Goal: Information Seeking & Learning: Learn about a topic

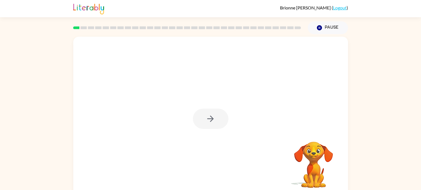
scroll to position [5, 0]
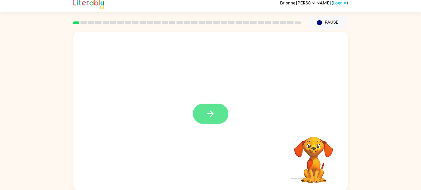
click at [212, 119] on button "button" at bounding box center [211, 114] width 36 height 20
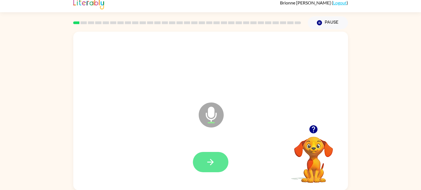
click at [214, 153] on button "button" at bounding box center [211, 162] width 36 height 20
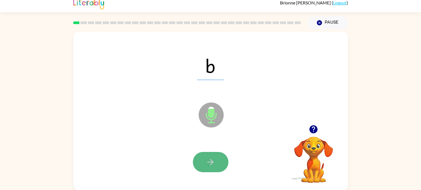
click at [221, 161] on button "button" at bounding box center [211, 162] width 36 height 20
click at [214, 157] on icon "button" at bounding box center [211, 162] width 10 height 10
click at [215, 162] on button "button" at bounding box center [211, 162] width 36 height 20
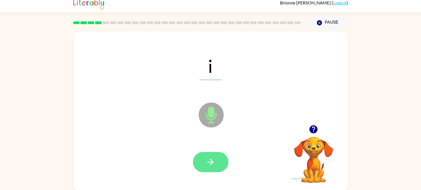
click at [219, 157] on button "button" at bounding box center [211, 162] width 36 height 20
click at [219, 158] on button "button" at bounding box center [211, 162] width 36 height 20
click at [206, 160] on icon "button" at bounding box center [211, 162] width 10 height 10
click at [214, 166] on icon "button" at bounding box center [211, 162] width 10 height 10
click at [201, 164] on button "button" at bounding box center [211, 162] width 36 height 20
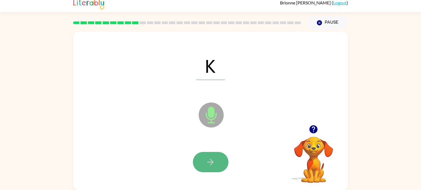
click at [209, 156] on button "button" at bounding box center [211, 162] width 36 height 20
click at [221, 162] on button "button" at bounding box center [211, 162] width 36 height 20
click at [211, 160] on icon "button" at bounding box center [210, 162] width 6 height 6
click at [211, 162] on icon "button" at bounding box center [210, 162] width 6 height 6
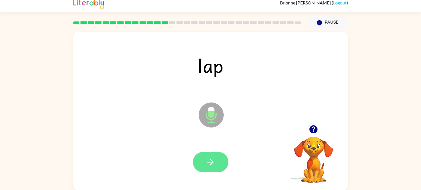
click at [212, 163] on icon "button" at bounding box center [211, 162] width 10 height 10
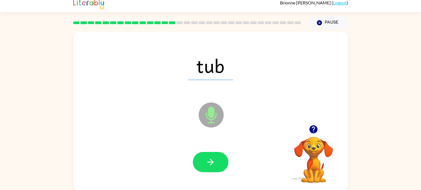
click at [212, 163] on icon "button" at bounding box center [211, 162] width 10 height 10
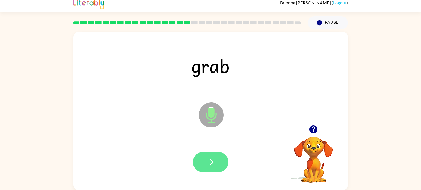
click at [212, 164] on icon "button" at bounding box center [211, 162] width 10 height 10
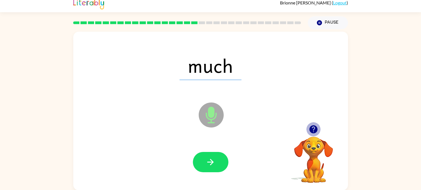
click at [312, 129] on icon "button" at bounding box center [314, 129] width 8 height 8
click at [208, 169] on button "button" at bounding box center [211, 162] width 36 height 20
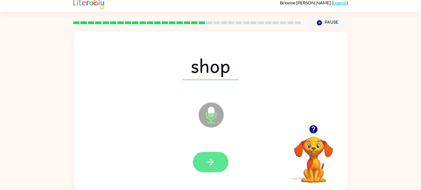
click at [207, 169] on button "button" at bounding box center [211, 162] width 36 height 20
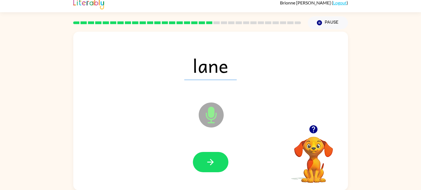
click at [234, 102] on icon "Microphone The Microphone is here when it is your turn to talk" at bounding box center [238, 122] width 83 height 42
click at [219, 166] on button "button" at bounding box center [211, 162] width 36 height 20
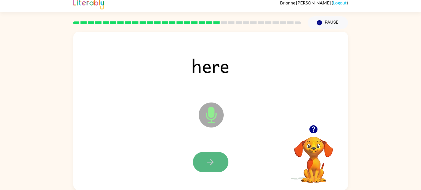
click at [215, 166] on button "button" at bounding box center [211, 162] width 36 height 20
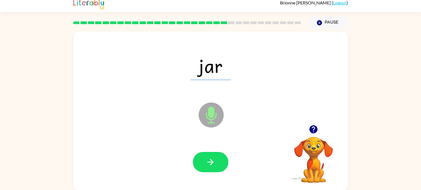
click at [215, 170] on button "button" at bounding box center [211, 162] width 36 height 20
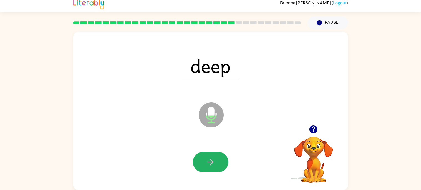
click at [215, 170] on button "button" at bounding box center [211, 162] width 36 height 20
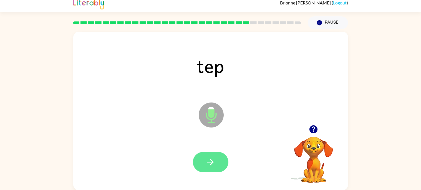
click at [213, 167] on button "button" at bounding box center [211, 162] width 36 height 20
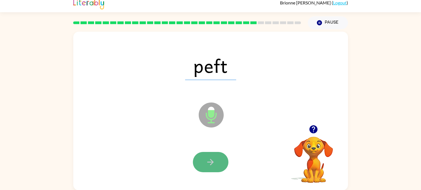
click at [210, 160] on icon "button" at bounding box center [211, 162] width 10 height 10
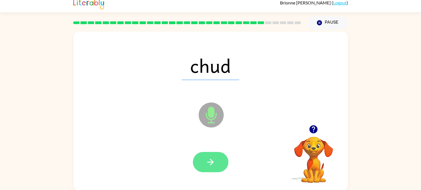
click at [200, 166] on button "button" at bounding box center [211, 162] width 36 height 20
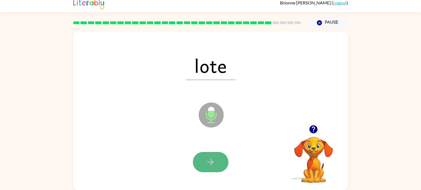
click at [214, 159] on icon "button" at bounding box center [211, 162] width 10 height 10
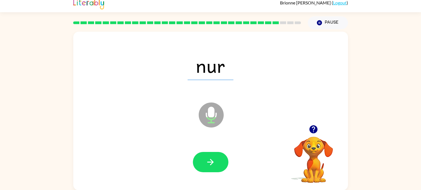
click at [214, 159] on icon "button" at bounding box center [211, 162] width 10 height 10
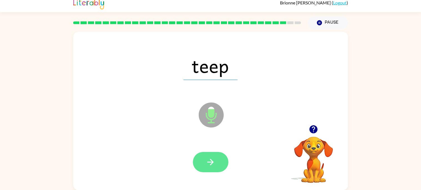
click at [217, 157] on button "button" at bounding box center [211, 162] width 36 height 20
click at [214, 158] on icon "button" at bounding box center [211, 162] width 10 height 10
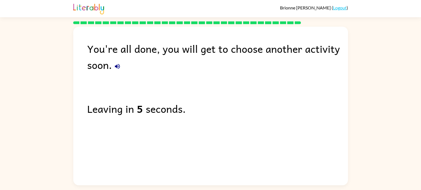
scroll to position [0, 0]
click at [112, 65] on div "You're all done, you will get to choose another activity soon." at bounding box center [217, 57] width 261 height 32
click at [116, 63] on icon "button" at bounding box center [117, 66] width 7 height 7
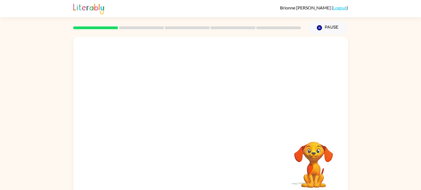
click at [376, 69] on div "Your browser must support playing .mp4 files to use Literably. Please try using…" at bounding box center [210, 114] width 421 height 161
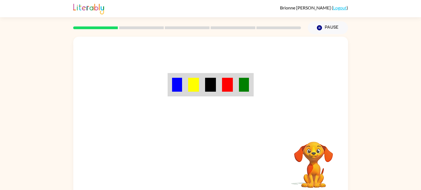
scroll to position [0, 0]
click at [325, 29] on button "Pause Pause" at bounding box center [328, 27] width 40 height 13
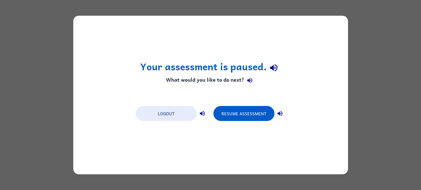
scroll to position [0, 0]
click at [163, 114] on button "Logout" at bounding box center [166, 113] width 61 height 15
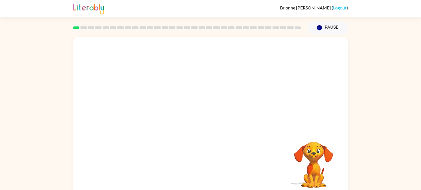
click at [142, 144] on div "Your browser must support playing .mp4 files to use Literably. Please try using…" at bounding box center [210, 116] width 275 height 159
click at [221, 127] on button "button" at bounding box center [211, 119] width 36 height 20
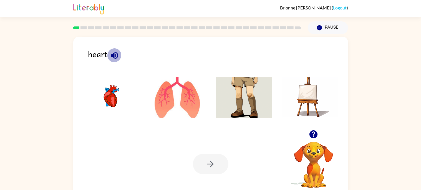
click at [118, 52] on icon "button" at bounding box center [115, 56] width 10 height 10
click at [113, 103] on img at bounding box center [111, 98] width 56 height 42
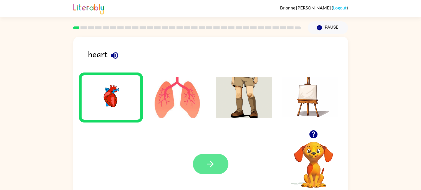
click at [209, 170] on button "button" at bounding box center [211, 164] width 36 height 20
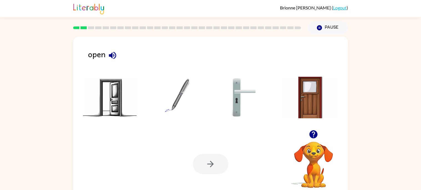
click at [109, 107] on img at bounding box center [111, 98] width 56 height 42
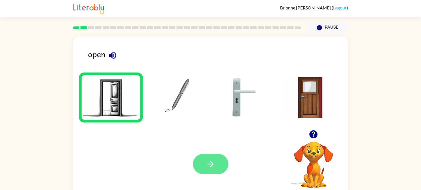
click at [206, 159] on icon "button" at bounding box center [211, 164] width 10 height 10
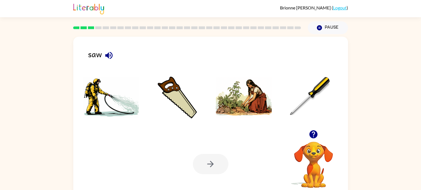
click at [111, 52] on icon "button" at bounding box center [109, 56] width 10 height 10
click at [175, 82] on img at bounding box center [177, 98] width 56 height 42
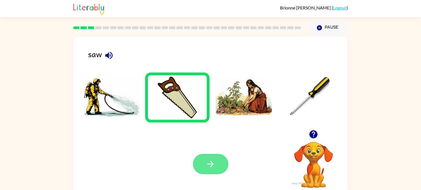
click at [224, 167] on button "button" at bounding box center [211, 164] width 36 height 20
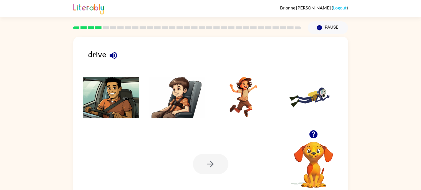
click at [110, 80] on img at bounding box center [111, 98] width 56 height 42
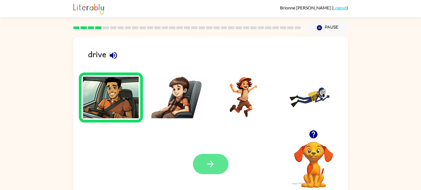
click at [206, 163] on icon "button" at bounding box center [211, 164] width 10 height 10
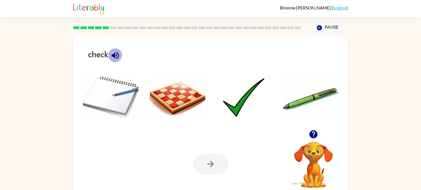
click at [119, 53] on icon "button" at bounding box center [116, 56] width 10 height 10
click at [246, 91] on img at bounding box center [244, 98] width 56 height 42
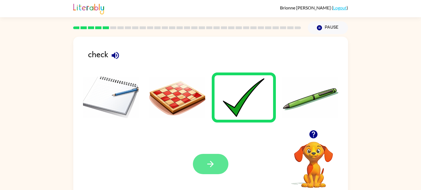
click at [208, 173] on button "button" at bounding box center [211, 164] width 36 height 20
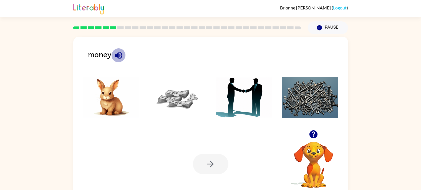
click at [121, 53] on icon "button" at bounding box center [119, 56] width 10 height 10
click at [179, 102] on img at bounding box center [177, 98] width 56 height 42
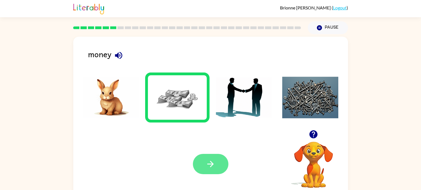
click at [216, 165] on button "button" at bounding box center [211, 164] width 36 height 20
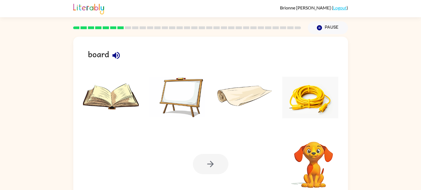
click at [115, 57] on icon "button" at bounding box center [115, 55] width 7 height 7
click at [115, 56] on icon "button" at bounding box center [115, 55] width 7 height 7
click at [172, 92] on img at bounding box center [177, 98] width 56 height 42
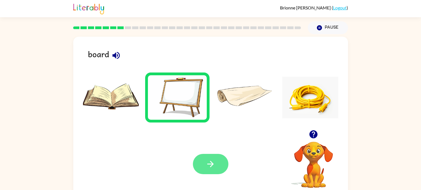
click at [220, 157] on button "button" at bounding box center [211, 164] width 36 height 20
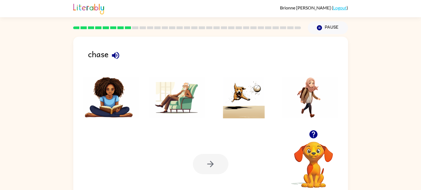
click at [124, 65] on div "chase" at bounding box center [218, 56] width 260 height 17
click at [115, 56] on icon "button" at bounding box center [115, 55] width 7 height 7
click at [248, 98] on img at bounding box center [244, 98] width 56 height 42
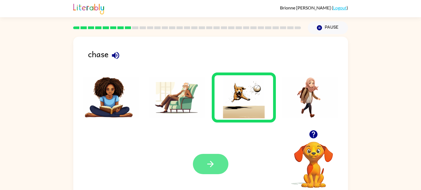
click at [210, 162] on icon "button" at bounding box center [211, 164] width 10 height 10
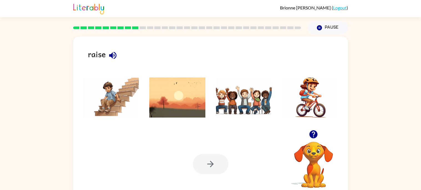
click at [115, 54] on icon "button" at bounding box center [113, 56] width 10 height 10
click at [112, 55] on icon "button" at bounding box center [112, 55] width 7 height 7
click at [115, 56] on icon "button" at bounding box center [113, 56] width 10 height 10
click at [266, 94] on img at bounding box center [244, 98] width 56 height 42
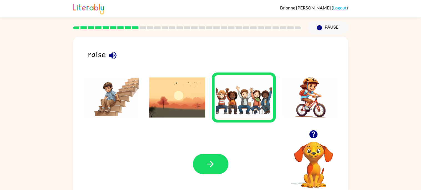
click at [200, 159] on button "button" at bounding box center [211, 164] width 36 height 20
click at [204, 158] on div at bounding box center [211, 164] width 36 height 20
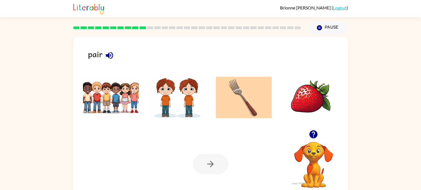
click at [111, 55] on icon "button" at bounding box center [110, 56] width 10 height 10
click at [178, 100] on img at bounding box center [177, 98] width 56 height 42
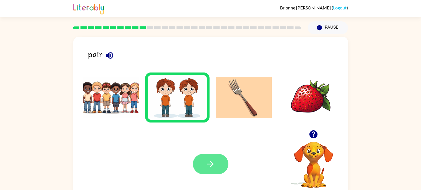
click at [221, 165] on button "button" at bounding box center [211, 164] width 36 height 20
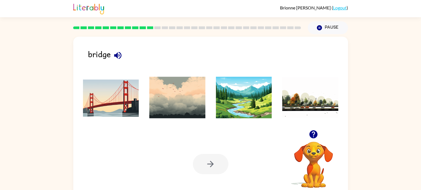
click at [123, 57] on button "button" at bounding box center [118, 55] width 14 height 14
click at [113, 60] on icon "button" at bounding box center [118, 56] width 10 height 10
click at [129, 93] on img at bounding box center [111, 98] width 56 height 42
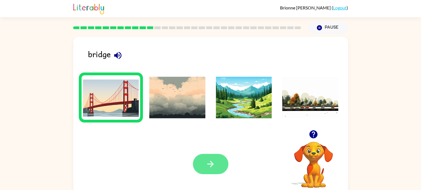
click at [213, 171] on button "button" at bounding box center [211, 164] width 36 height 20
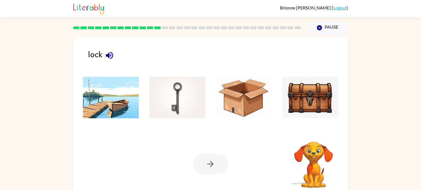
click at [108, 52] on icon "button" at bounding box center [110, 56] width 10 height 10
click at [318, 98] on img at bounding box center [310, 98] width 56 height 42
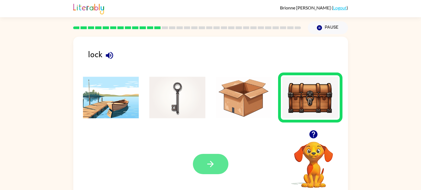
click at [205, 161] on button "button" at bounding box center [211, 164] width 36 height 20
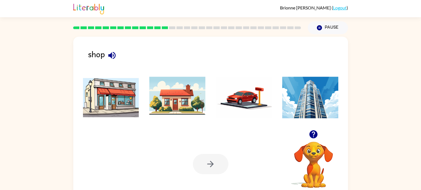
click at [111, 52] on icon "button" at bounding box center [112, 56] width 10 height 10
click at [122, 103] on img at bounding box center [111, 98] width 56 height 42
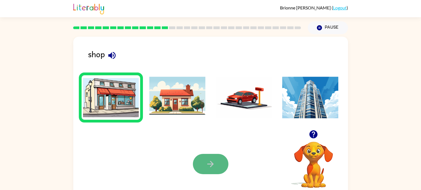
click at [224, 162] on button "button" at bounding box center [211, 164] width 36 height 20
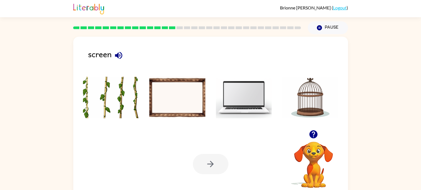
click at [122, 55] on icon "button" at bounding box center [118, 55] width 7 height 7
click at [192, 103] on img at bounding box center [177, 98] width 56 height 42
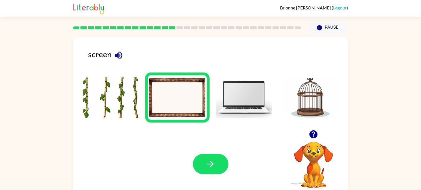
click at [230, 102] on img at bounding box center [244, 98] width 56 height 42
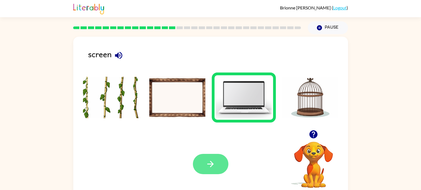
click at [210, 158] on button "button" at bounding box center [211, 164] width 36 height 20
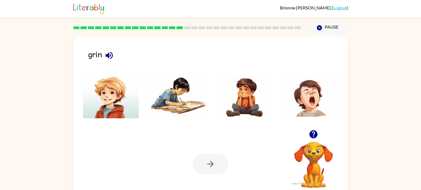
click at [106, 50] on button "button" at bounding box center [109, 55] width 14 height 14
click at [100, 104] on img at bounding box center [111, 98] width 56 height 42
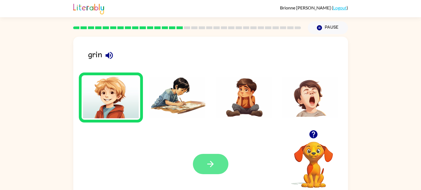
click at [215, 165] on icon "button" at bounding box center [211, 164] width 10 height 10
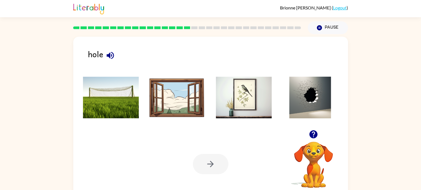
click at [112, 55] on icon "button" at bounding box center [111, 56] width 10 height 10
click at [114, 55] on icon "button" at bounding box center [111, 56] width 10 height 10
click at [300, 97] on img at bounding box center [310, 98] width 56 height 42
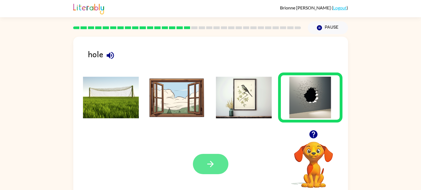
click at [209, 162] on icon "button" at bounding box center [211, 164] width 10 height 10
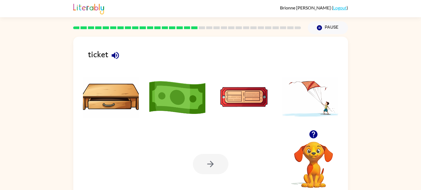
click at [115, 55] on icon "button" at bounding box center [115, 55] width 7 height 7
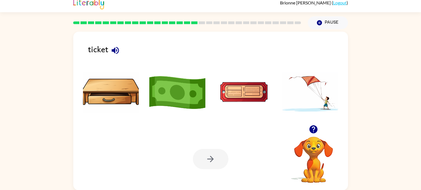
click at [241, 98] on img at bounding box center [244, 93] width 56 height 42
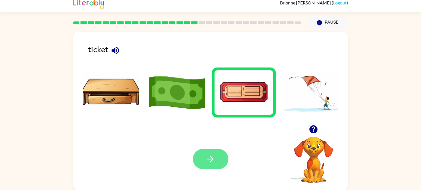
click at [222, 158] on button "button" at bounding box center [211, 159] width 36 height 20
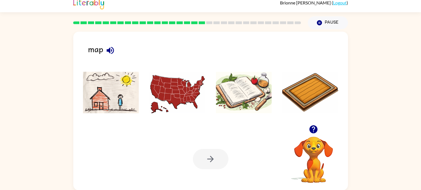
click at [111, 49] on icon "button" at bounding box center [111, 51] width 10 height 10
click at [189, 76] on img at bounding box center [177, 93] width 56 height 42
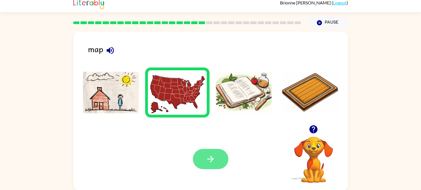
click at [217, 161] on button "button" at bounding box center [211, 159] width 36 height 20
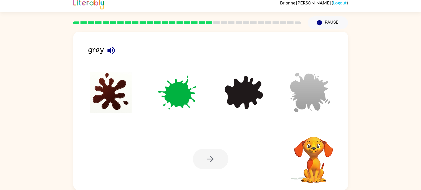
click at [110, 57] on button "button" at bounding box center [111, 50] width 14 height 14
click at [317, 91] on img at bounding box center [310, 93] width 56 height 42
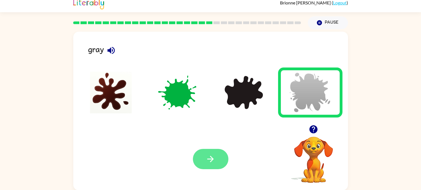
click at [215, 166] on button "button" at bounding box center [211, 159] width 36 height 20
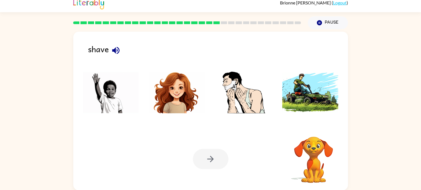
click at [115, 50] on icon "button" at bounding box center [115, 50] width 7 height 7
click at [235, 90] on img at bounding box center [244, 93] width 56 height 42
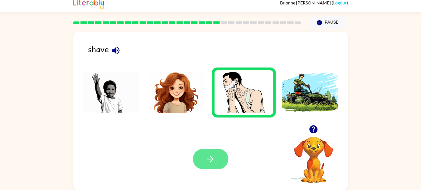
click at [212, 155] on icon "button" at bounding box center [211, 159] width 10 height 10
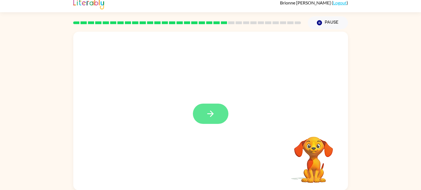
click at [209, 120] on button "button" at bounding box center [211, 114] width 36 height 20
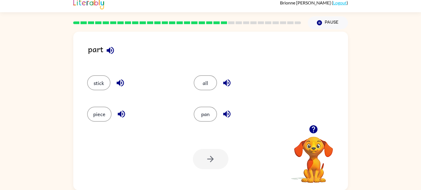
click at [111, 49] on icon "button" at bounding box center [111, 51] width 10 height 10
click at [127, 93] on div "stick" at bounding box center [130, 80] width 107 height 31
click at [119, 87] on icon "button" at bounding box center [121, 83] width 10 height 10
click at [119, 112] on icon "button" at bounding box center [121, 114] width 7 height 7
click at [227, 83] on icon "button" at bounding box center [227, 83] width 10 height 10
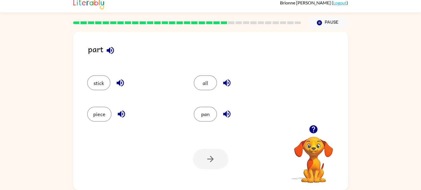
click at [233, 115] on button "button" at bounding box center [227, 114] width 14 height 14
click at [228, 83] on icon "button" at bounding box center [227, 83] width 10 height 10
click at [101, 88] on button "stick" at bounding box center [98, 82] width 23 height 15
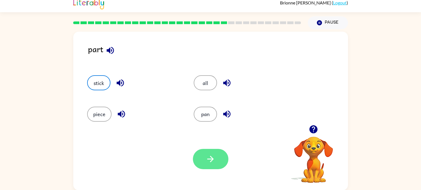
click at [204, 156] on button "button" at bounding box center [211, 159] width 36 height 20
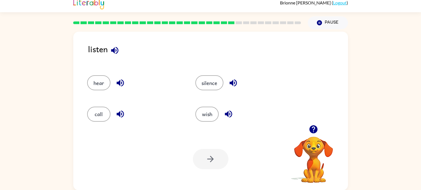
click at [118, 46] on icon "button" at bounding box center [115, 51] width 10 height 10
click at [120, 83] on icon "button" at bounding box center [121, 83] width 10 height 10
click at [122, 112] on icon "button" at bounding box center [120, 114] width 7 height 7
click at [236, 84] on icon "button" at bounding box center [233, 82] width 7 height 7
click at [231, 111] on icon "button" at bounding box center [229, 114] width 10 height 10
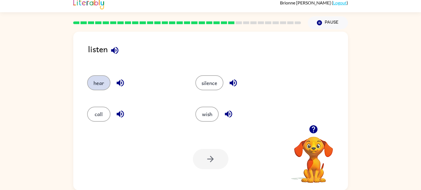
click at [100, 83] on button "hear" at bounding box center [98, 82] width 23 height 15
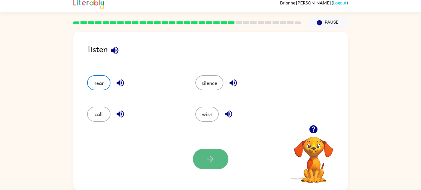
click at [202, 163] on button "button" at bounding box center [211, 159] width 36 height 20
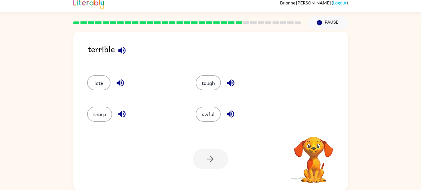
click at [121, 48] on icon "button" at bounding box center [121, 50] width 7 height 7
click at [115, 83] on button "button" at bounding box center [120, 83] width 14 height 14
click at [122, 114] on icon "button" at bounding box center [122, 114] width 10 height 10
click at [228, 80] on icon "button" at bounding box center [231, 83] width 10 height 10
click at [232, 115] on icon "button" at bounding box center [231, 114] width 10 height 10
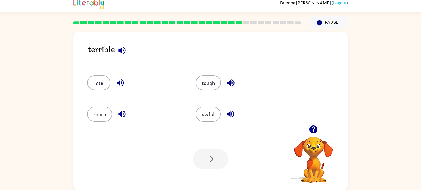
click at [118, 82] on icon "button" at bounding box center [120, 82] width 7 height 7
click at [123, 112] on icon "button" at bounding box center [122, 114] width 10 height 10
click at [228, 79] on icon "button" at bounding box center [231, 83] width 10 height 10
click at [227, 84] on icon "button" at bounding box center [230, 82] width 7 height 7
click at [224, 119] on div "awful" at bounding box center [244, 114] width 96 height 15
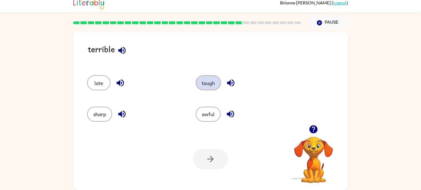
click at [210, 84] on button "tough" at bounding box center [208, 82] width 25 height 15
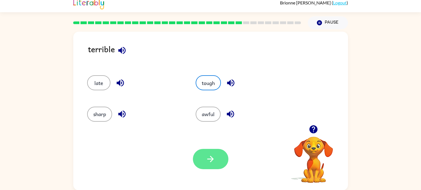
click at [217, 152] on button "button" at bounding box center [211, 159] width 36 height 20
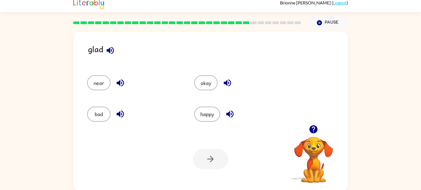
click at [111, 52] on icon "button" at bounding box center [111, 51] width 10 height 10
click at [123, 33] on div "glad near okay bad happy Your browser must support playing .mp4 files to use Li…" at bounding box center [210, 111] width 275 height 159
click at [112, 50] on icon "button" at bounding box center [111, 51] width 10 height 10
click at [124, 84] on icon "button" at bounding box center [120, 82] width 7 height 7
click at [116, 81] on icon "button" at bounding box center [121, 83] width 10 height 10
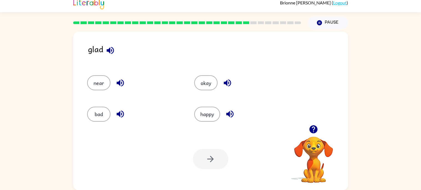
click at [121, 112] on icon "button" at bounding box center [121, 114] width 10 height 10
click at [229, 80] on icon "button" at bounding box center [228, 83] width 10 height 10
click at [229, 116] on icon "button" at bounding box center [229, 114] width 7 height 7
click at [228, 83] on icon "button" at bounding box center [228, 83] width 10 height 10
click at [228, 84] on icon "button" at bounding box center [228, 83] width 10 height 10
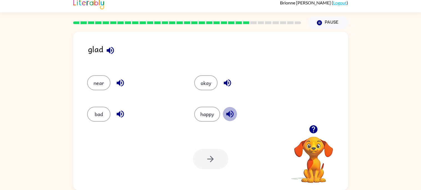
click at [231, 110] on icon "button" at bounding box center [230, 114] width 10 height 10
click at [102, 87] on button "near" at bounding box center [98, 82] width 23 height 15
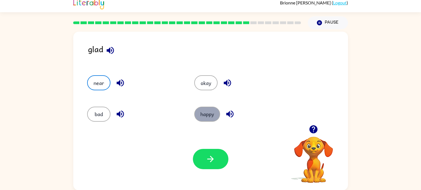
click at [205, 112] on button "happy" at bounding box center [207, 114] width 26 height 15
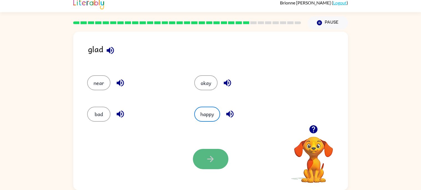
click at [221, 167] on button "button" at bounding box center [211, 159] width 36 height 20
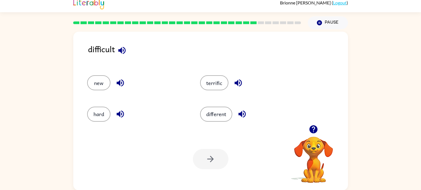
click at [124, 51] on icon "button" at bounding box center [122, 51] width 10 height 10
click at [117, 76] on button "button" at bounding box center [120, 83] width 14 height 14
click at [120, 84] on icon "button" at bounding box center [120, 82] width 7 height 7
click at [123, 80] on icon "button" at bounding box center [121, 83] width 10 height 10
click at [124, 114] on icon "button" at bounding box center [121, 114] width 10 height 10
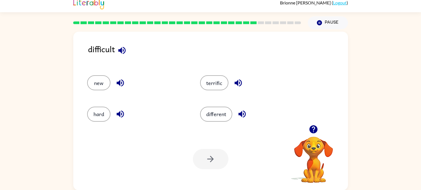
click at [240, 79] on icon "button" at bounding box center [239, 83] width 10 height 10
click at [247, 116] on div "different" at bounding box center [250, 114] width 100 height 15
click at [241, 112] on icon "button" at bounding box center [242, 114] width 7 height 7
click at [211, 115] on button "different" at bounding box center [216, 114] width 32 height 15
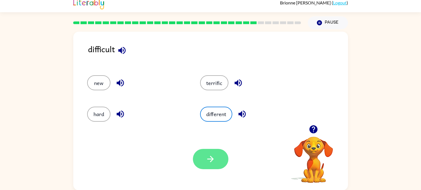
click at [210, 160] on icon "button" at bounding box center [211, 159] width 10 height 10
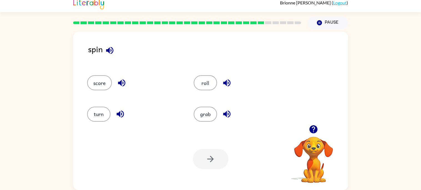
click at [110, 49] on icon "button" at bounding box center [110, 51] width 10 height 10
click at [124, 87] on icon "button" at bounding box center [122, 83] width 10 height 10
click at [125, 120] on div "turn" at bounding box center [134, 114] width 94 height 15
click at [116, 111] on icon "button" at bounding box center [121, 114] width 10 height 10
click at [226, 82] on icon "button" at bounding box center [226, 82] width 7 height 7
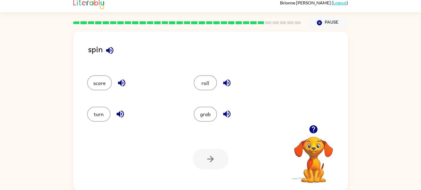
click at [227, 115] on icon "button" at bounding box center [227, 114] width 10 height 10
click at [215, 84] on button "roll" at bounding box center [205, 82] width 23 height 15
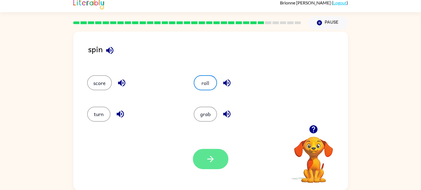
click at [214, 163] on icon "button" at bounding box center [211, 159] width 10 height 10
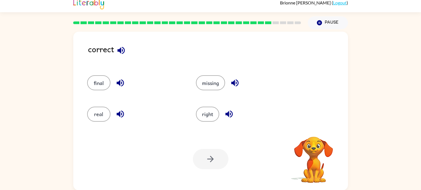
click at [119, 50] on icon "button" at bounding box center [120, 50] width 7 height 7
click at [118, 89] on button "button" at bounding box center [120, 83] width 14 height 14
click at [119, 85] on icon "button" at bounding box center [121, 83] width 10 height 10
click at [122, 119] on button "button" at bounding box center [120, 114] width 14 height 14
click at [236, 84] on icon "button" at bounding box center [235, 83] width 10 height 10
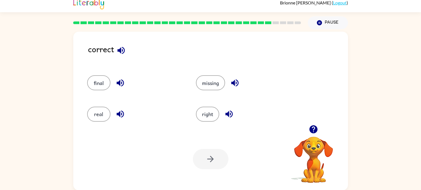
click at [227, 116] on icon "button" at bounding box center [229, 114] width 10 height 10
click at [210, 121] on button "right" at bounding box center [207, 114] width 23 height 15
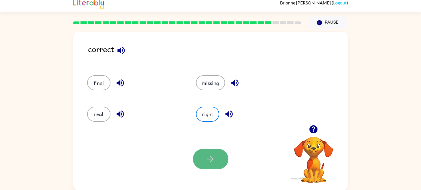
click at [217, 159] on button "button" at bounding box center [211, 159] width 36 height 20
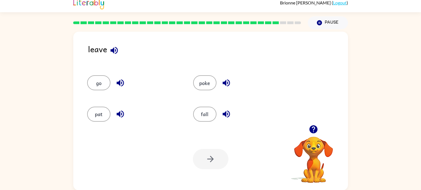
click at [112, 43] on button "button" at bounding box center [114, 50] width 14 height 14
click at [115, 51] on icon "button" at bounding box center [114, 50] width 7 height 7
click at [123, 86] on icon "button" at bounding box center [121, 83] width 10 height 10
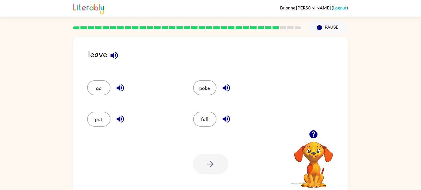
click at [121, 120] on icon "button" at bounding box center [121, 119] width 10 height 10
click at [226, 87] on icon "button" at bounding box center [227, 88] width 10 height 10
click at [227, 122] on icon "button" at bounding box center [226, 119] width 7 height 7
click at [116, 88] on icon "button" at bounding box center [121, 88] width 10 height 10
click at [104, 88] on button "go" at bounding box center [98, 87] width 23 height 15
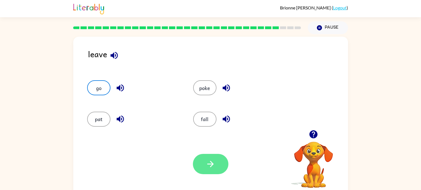
click at [212, 157] on button "button" at bounding box center [211, 164] width 36 height 20
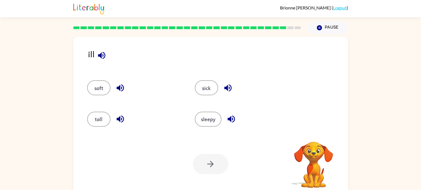
click at [103, 54] on icon "button" at bounding box center [102, 56] width 10 height 10
click at [123, 85] on icon "button" at bounding box center [121, 88] width 10 height 10
click at [121, 118] on icon "button" at bounding box center [121, 119] width 10 height 10
click at [228, 91] on icon "button" at bounding box center [228, 88] width 10 height 10
click at [236, 124] on div "sleepy" at bounding box center [242, 119] width 95 height 15
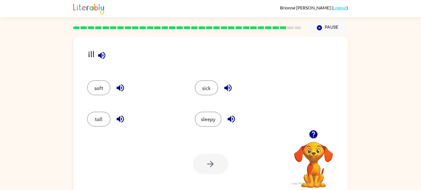
click at [234, 120] on icon "button" at bounding box center [231, 119] width 7 height 7
click at [210, 87] on button "sick" at bounding box center [206, 87] width 23 height 15
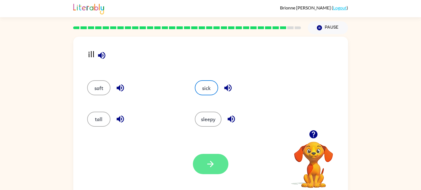
click at [212, 162] on icon "button" at bounding box center [211, 164] width 10 height 10
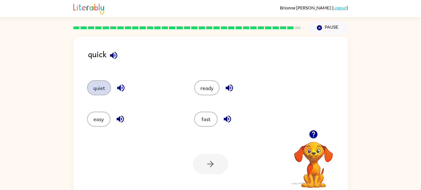
click at [98, 93] on button "quiet" at bounding box center [99, 87] width 24 height 15
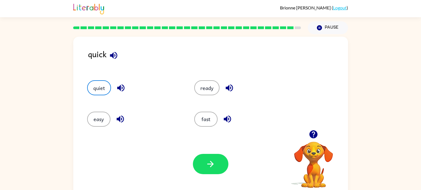
click at [114, 57] on icon "button" at bounding box center [114, 56] width 10 height 10
click at [109, 58] on icon "button" at bounding box center [114, 56] width 10 height 10
click at [124, 90] on icon "button" at bounding box center [121, 88] width 10 height 10
click at [120, 116] on icon "button" at bounding box center [121, 119] width 10 height 10
click at [232, 88] on icon "button" at bounding box center [229, 87] width 7 height 7
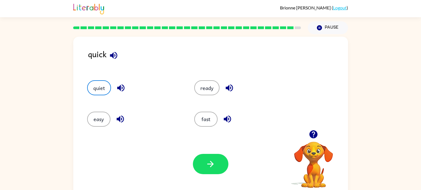
click at [229, 117] on icon "button" at bounding box center [227, 119] width 7 height 7
click at [214, 119] on button "fast" at bounding box center [205, 119] width 23 height 15
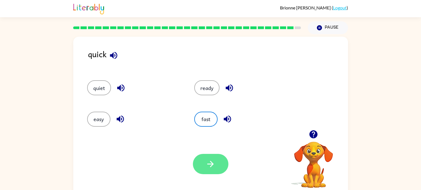
click at [220, 156] on button "button" at bounding box center [211, 164] width 36 height 20
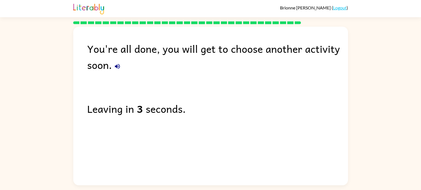
click at [119, 69] on icon "button" at bounding box center [117, 66] width 5 height 5
